Goal: Task Accomplishment & Management: Use online tool/utility

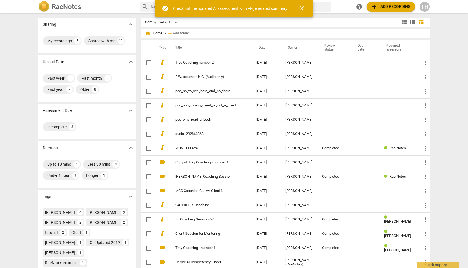
click at [386, 7] on span "add Add recording" at bounding box center [391, 6] width 40 height 7
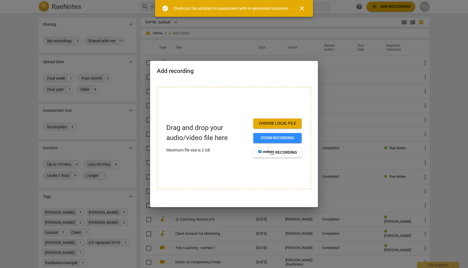
click at [279, 123] on span "Choose local file" at bounding box center [277, 124] width 39 height 6
click at [281, 137] on span "Zoom recording" at bounding box center [277, 138] width 39 height 6
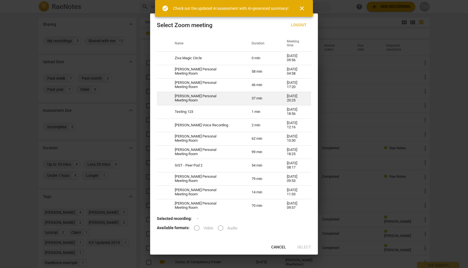
click at [234, 102] on td "Trey Henderson's Personal Meeting Room" at bounding box center [206, 98] width 77 height 13
radio input "true"
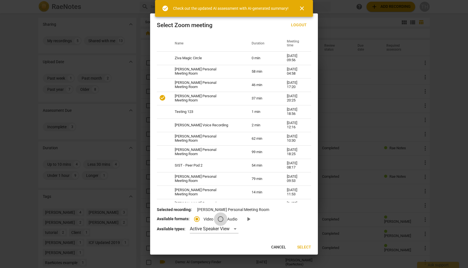
click at [222, 221] on input "Audio" at bounding box center [220, 218] width 13 height 13
radio input "true"
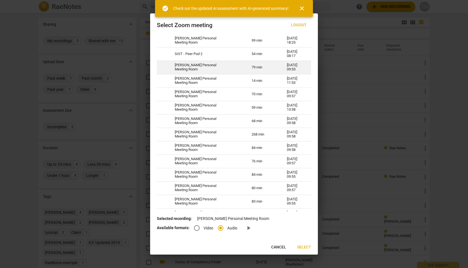
scroll to position [112, 0]
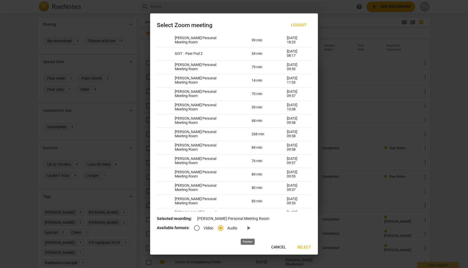
click at [247, 230] on span "play_arrow" at bounding box center [248, 228] width 7 height 7
click at [303, 247] on span "Select" at bounding box center [304, 247] width 14 height 6
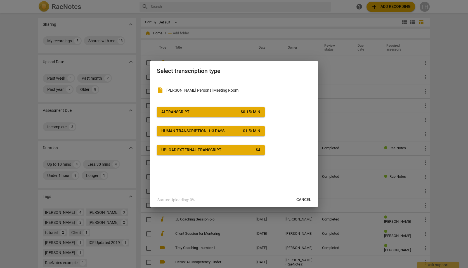
click at [302, 200] on span "Cancel" at bounding box center [303, 200] width 15 height 6
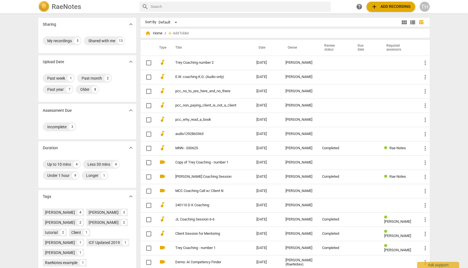
click at [390, 7] on span "add Add recording" at bounding box center [391, 6] width 40 height 7
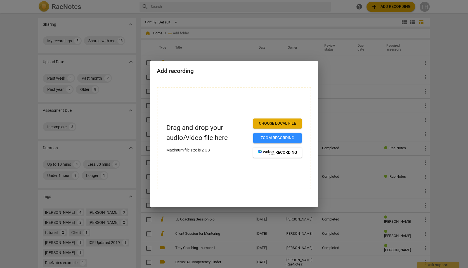
click at [284, 126] on button "Choose local file" at bounding box center [277, 123] width 48 height 10
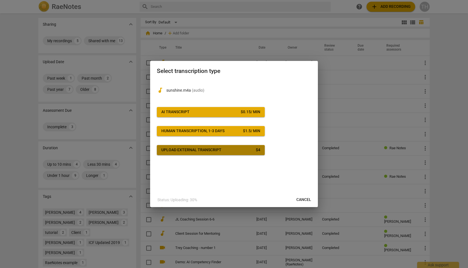
click at [220, 152] on div "Upload external transcript" at bounding box center [191, 150] width 60 height 6
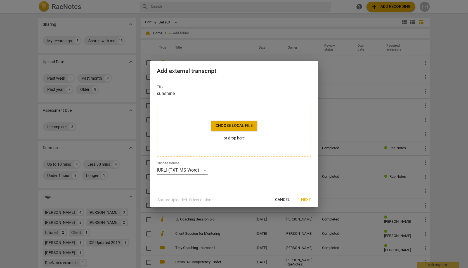
click at [199, 199] on p "Status: Uploaded. Select options" at bounding box center [185, 200] width 56 height 6
click at [198, 167] on div "Otter.ai (TXT, MS Word)" at bounding box center [182, 170] width 51 height 9
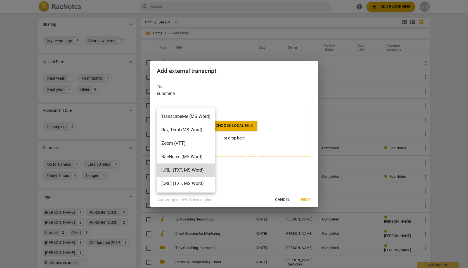
click at [262, 172] on div at bounding box center [234, 134] width 468 height 268
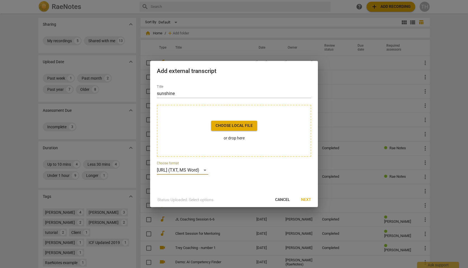
click at [287, 201] on span "Cancel" at bounding box center [282, 200] width 15 height 6
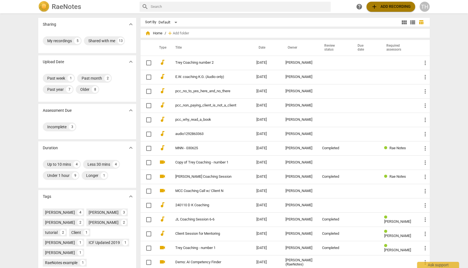
click at [385, 9] on span "add Add recording" at bounding box center [391, 6] width 40 height 7
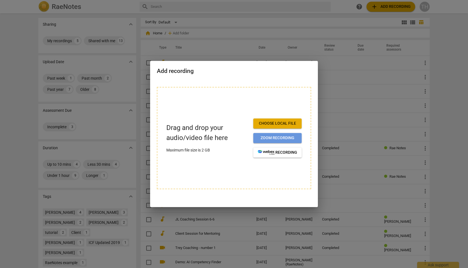
click at [268, 141] on button "Zoom recording" at bounding box center [277, 138] width 48 height 10
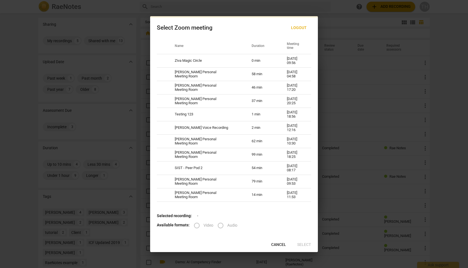
click at [219, 227] on label "Audio" at bounding box center [225, 225] width 23 height 13
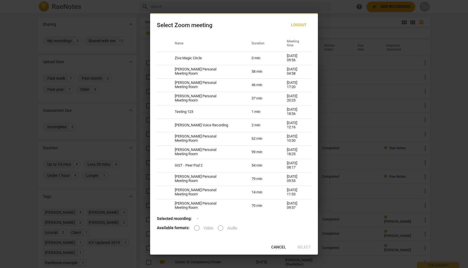
click at [220, 227] on label "Audio" at bounding box center [225, 227] width 23 height 13
click at [272, 60] on td "0 min" at bounding box center [262, 57] width 35 height 13
radio input "true"
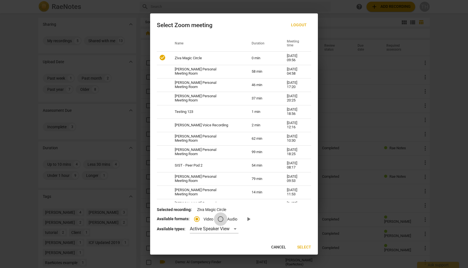
click at [220, 217] on input "Audio" at bounding box center [220, 218] width 13 height 13
radio input "true"
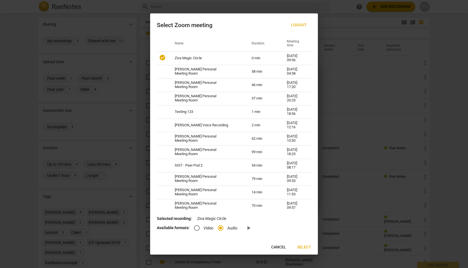
click at [199, 228] on input "Video" at bounding box center [196, 227] width 13 height 13
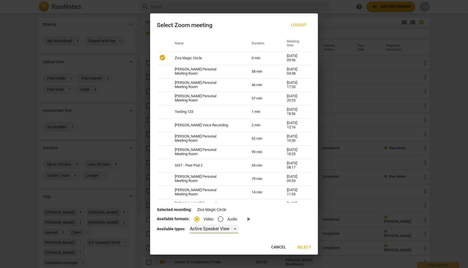
click at [214, 227] on div "Active Speaker View" at bounding box center [214, 228] width 49 height 9
click at [214, 227] on li "Active Speaker View" at bounding box center [213, 228] width 49 height 13
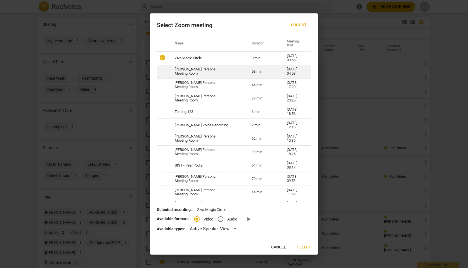
click at [266, 75] on td "58 min" at bounding box center [262, 71] width 35 height 13
radio input "false"
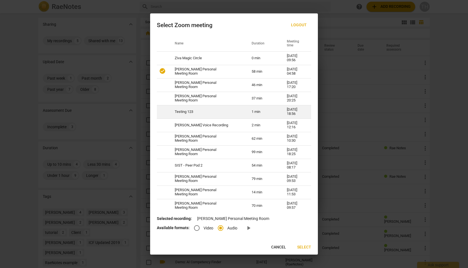
click at [270, 114] on td "1 min" at bounding box center [262, 111] width 35 height 13
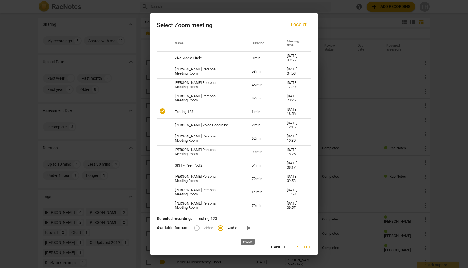
click at [249, 227] on span "play_arrow" at bounding box center [248, 228] width 7 height 7
click at [279, 246] on span "Cancel" at bounding box center [278, 247] width 15 height 6
radio input "false"
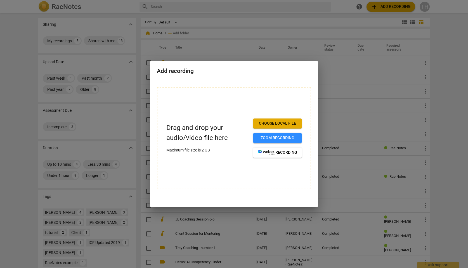
click at [278, 122] on span "Choose local file" at bounding box center [277, 124] width 39 height 6
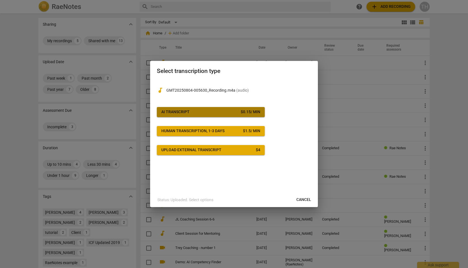
click at [222, 113] on span "AI Transcript $ 0.15 / min" at bounding box center [210, 112] width 99 height 6
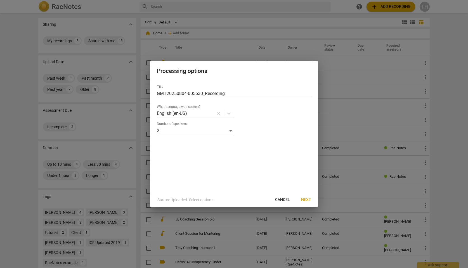
click at [307, 199] on span "Next" at bounding box center [306, 200] width 10 height 6
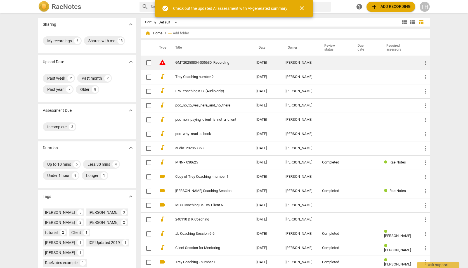
click at [426, 61] on span "more_vert" at bounding box center [425, 63] width 7 height 7
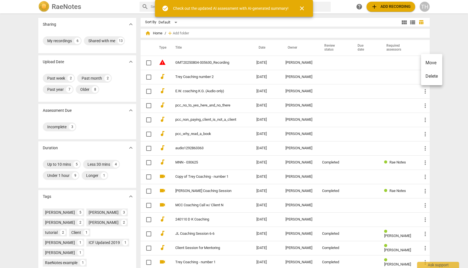
click at [427, 74] on li "Delete" at bounding box center [431, 76] width 21 height 13
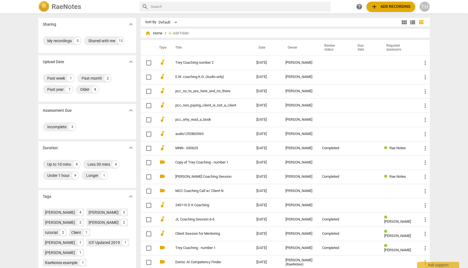
click at [386, 8] on span "add Add recording" at bounding box center [391, 6] width 40 height 7
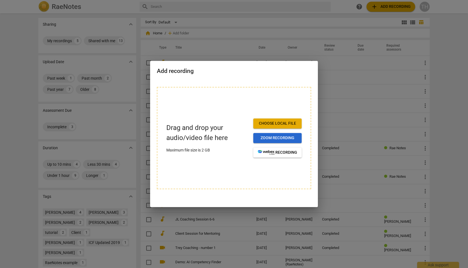
click at [279, 136] on span "Zoom recording" at bounding box center [277, 138] width 39 height 6
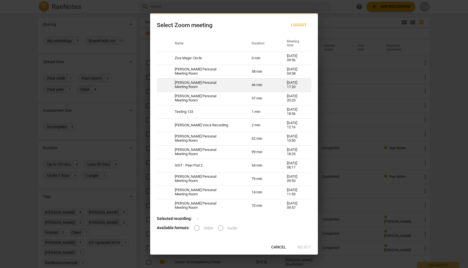
click at [270, 89] on td "46 min" at bounding box center [262, 84] width 35 height 13
radio input "true"
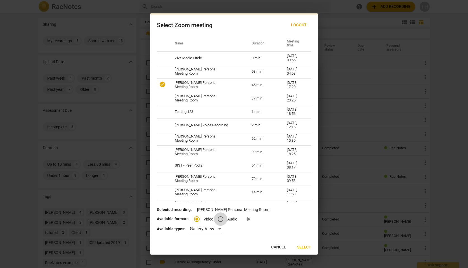
click at [221, 220] on input "Audio" at bounding box center [220, 218] width 13 height 13
radio input "true"
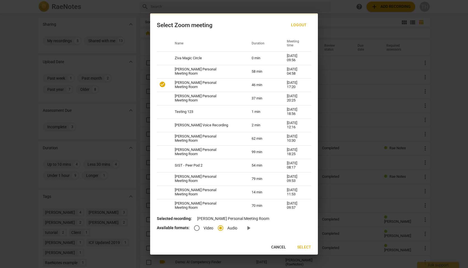
click at [299, 247] on span "Select" at bounding box center [304, 247] width 14 height 6
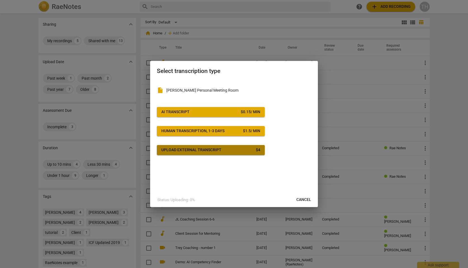
click at [217, 150] on div "Upload external transcript" at bounding box center [191, 150] width 60 height 6
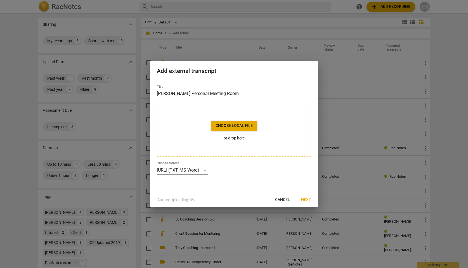
click at [185, 175] on div "Title Trey Henderson's Personal Meeting Room Choose local file or drop here Cho…" at bounding box center [234, 136] width 168 height 112
click at [185, 170] on div "Otter.ai (TXT, MS Word)" at bounding box center [182, 170] width 51 height 9
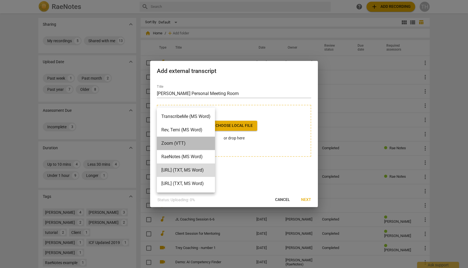
click at [198, 144] on li "Zoom (VTT)" at bounding box center [186, 143] width 58 height 13
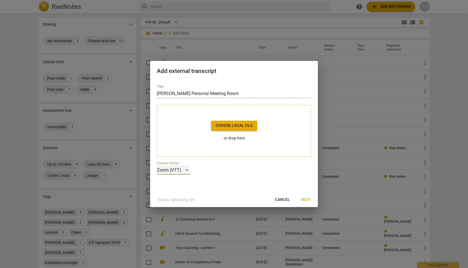
click at [187, 169] on div "Zoom (VTT)" at bounding box center [173, 170] width 33 height 9
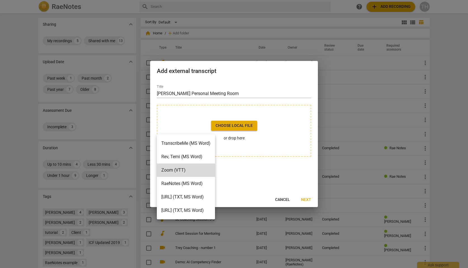
click at [253, 174] on div at bounding box center [234, 134] width 468 height 268
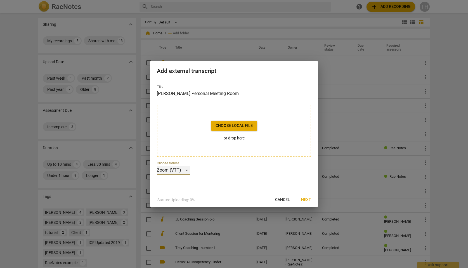
click at [187, 168] on div "Zoom (VTT)" at bounding box center [173, 170] width 33 height 9
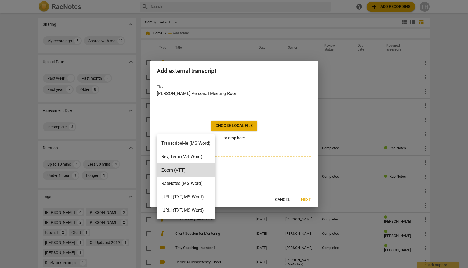
click at [248, 182] on div at bounding box center [234, 134] width 468 height 268
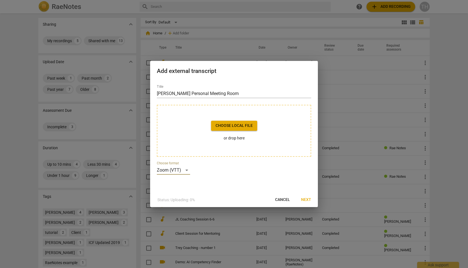
click at [285, 199] on span "Cancel" at bounding box center [282, 200] width 15 height 6
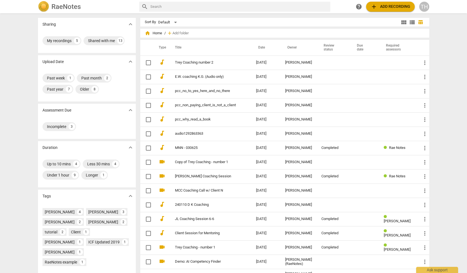
click at [424, 11] on div "TH" at bounding box center [424, 7] width 10 height 10
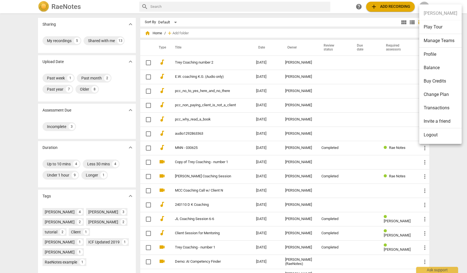
click at [54, 46] on div at bounding box center [233, 136] width 467 height 273
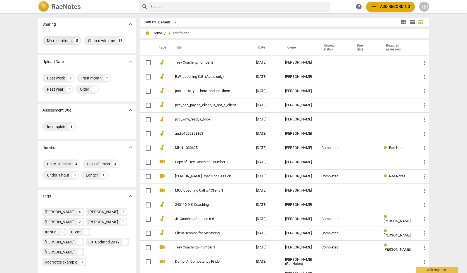
click at [64, 42] on div "My recordings" at bounding box center [59, 41] width 25 height 6
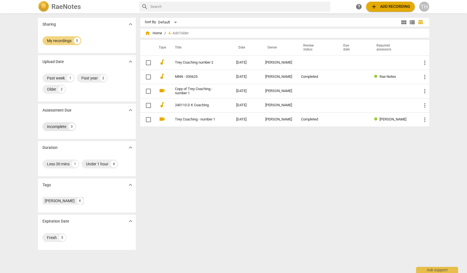
click at [50, 128] on div "Incomplete" at bounding box center [56, 127] width 19 height 6
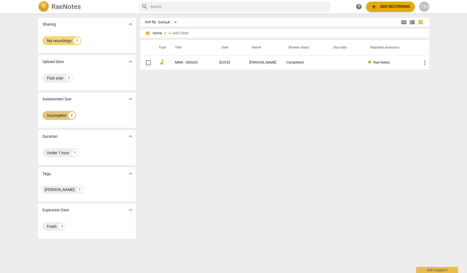
click at [61, 116] on div "Incomplete" at bounding box center [56, 116] width 19 height 6
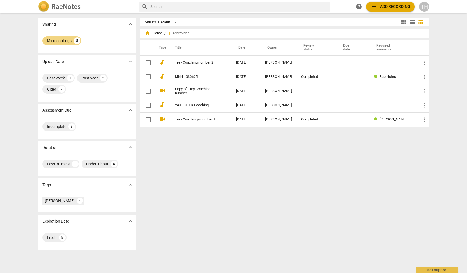
click at [389, 8] on span "add Add recording" at bounding box center [390, 6] width 40 height 7
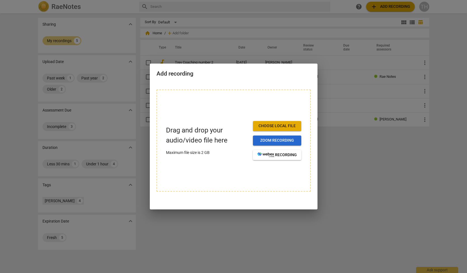
click at [272, 141] on span "Zoom recording" at bounding box center [276, 141] width 39 height 6
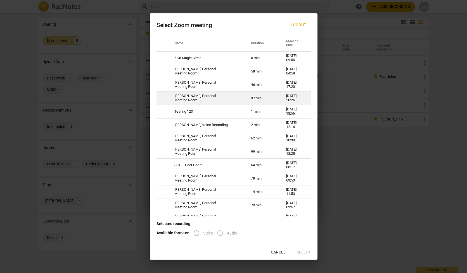
click at [225, 98] on td "Trey Henderson's Personal Meeting Room" at bounding box center [206, 98] width 77 height 13
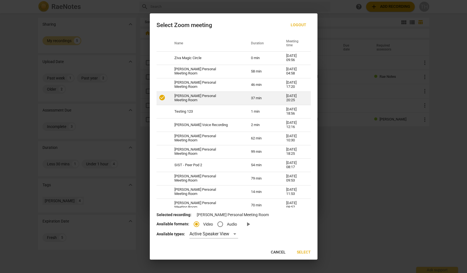
radio input "true"
click at [221, 222] on input "Audio" at bounding box center [219, 224] width 13 height 13
radio input "true"
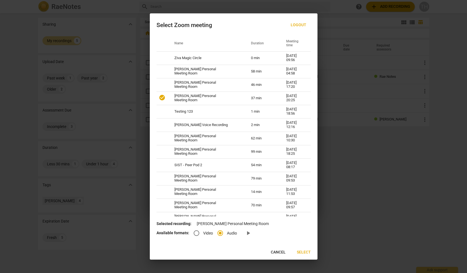
click at [305, 253] on span "Select" at bounding box center [304, 253] width 14 height 6
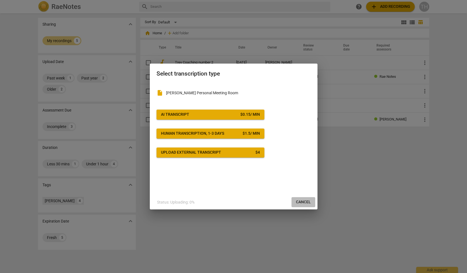
click at [310, 203] on span "Cancel" at bounding box center [303, 203] width 15 height 6
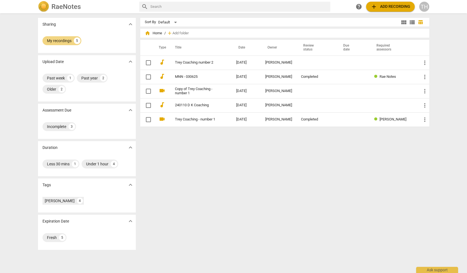
click at [386, 7] on span "add Add recording" at bounding box center [390, 6] width 40 height 7
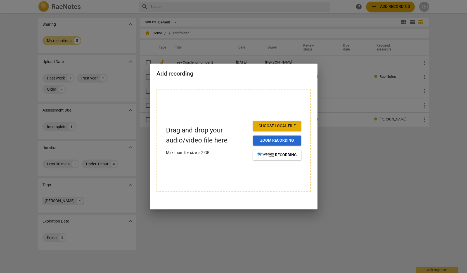
click at [274, 141] on span "Zoom recording" at bounding box center [276, 141] width 39 height 6
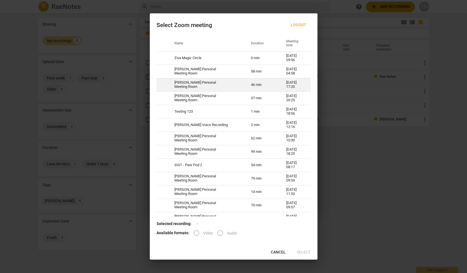
click at [268, 88] on td "46 min" at bounding box center [261, 84] width 35 height 13
radio input "true"
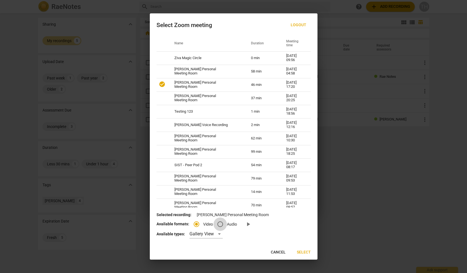
click at [225, 227] on input "Audio" at bounding box center [219, 224] width 13 height 13
radio input "true"
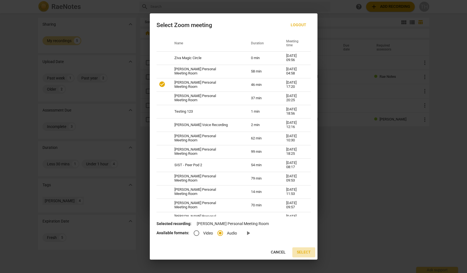
click at [303, 252] on span "Select" at bounding box center [304, 253] width 14 height 6
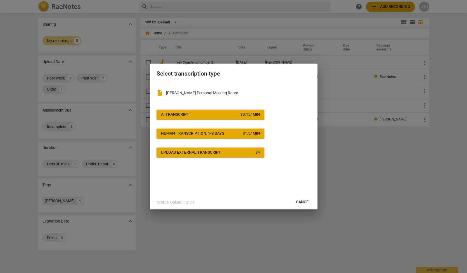
click at [202, 153] on div "Upload external transcript" at bounding box center [191, 153] width 60 height 6
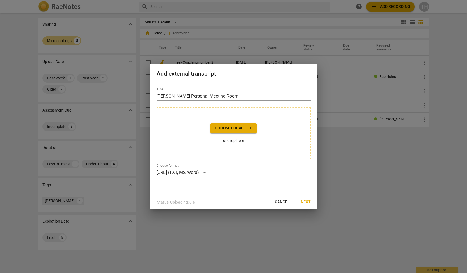
click at [284, 201] on span "Cancel" at bounding box center [282, 203] width 15 height 6
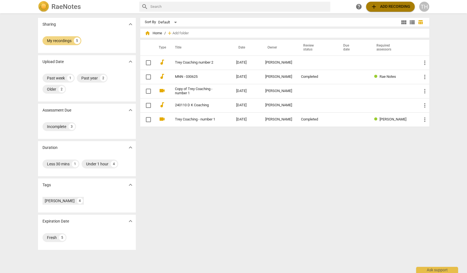
click at [384, 7] on span "add Add recording" at bounding box center [390, 6] width 40 height 7
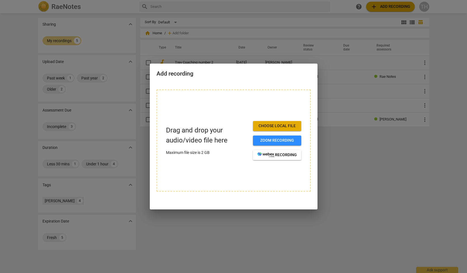
click at [199, 222] on div at bounding box center [233, 136] width 467 height 273
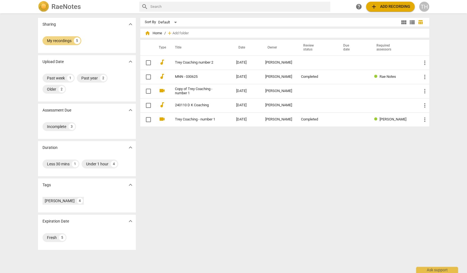
click at [392, 8] on span "add Add recording" at bounding box center [390, 6] width 40 height 7
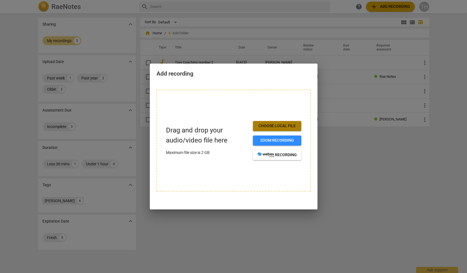
click at [269, 127] on span "Choose local file" at bounding box center [276, 126] width 39 height 6
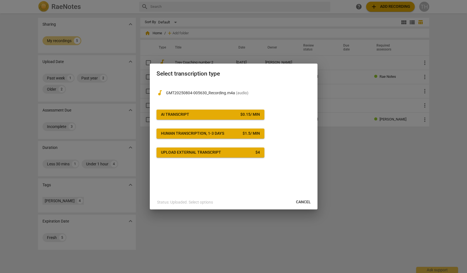
click at [241, 152] on span "Upload external transcript $ 4" at bounding box center [210, 153] width 99 height 6
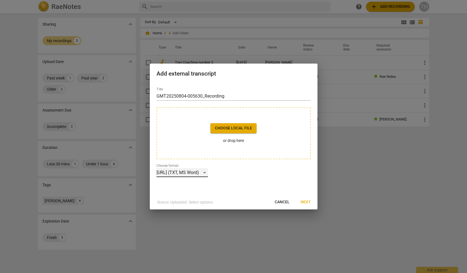
click at [208, 174] on div "Otter.ai (TXT, MS Word)" at bounding box center [181, 172] width 51 height 9
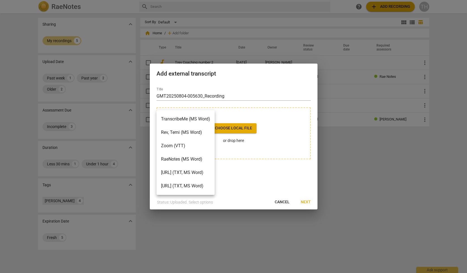
click at [178, 173] on li "Otter.ai (TXT, MS Word)" at bounding box center [185, 172] width 58 height 13
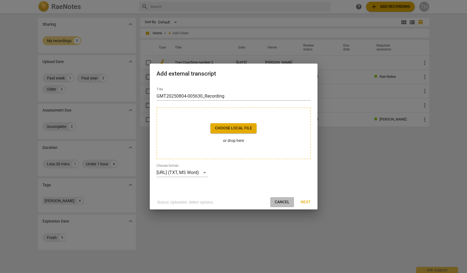
click at [282, 202] on span "Cancel" at bounding box center [282, 203] width 15 height 6
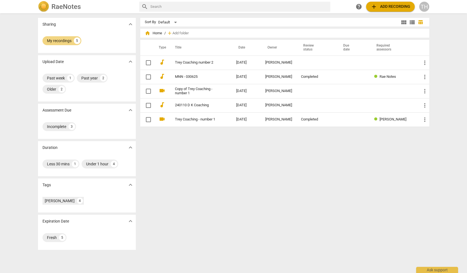
click at [401, 3] on button "add Add recording" at bounding box center [390, 7] width 49 height 10
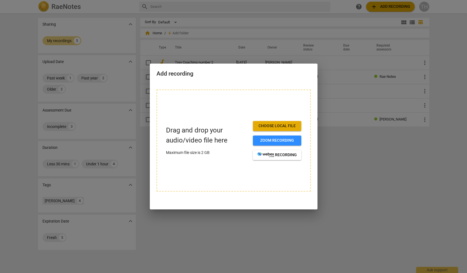
click at [278, 132] on div "Choose local file Zoom recording recording" at bounding box center [277, 140] width 48 height 39
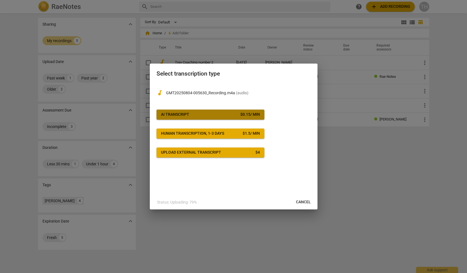
click at [210, 115] on span "AI Transcript $ 0.15 / min" at bounding box center [210, 115] width 99 height 6
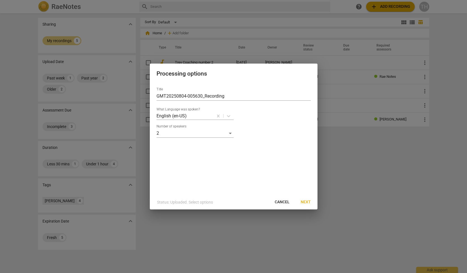
click at [283, 201] on span "Cancel" at bounding box center [282, 203] width 15 height 6
